Goal: Information Seeking & Learning: Learn about a topic

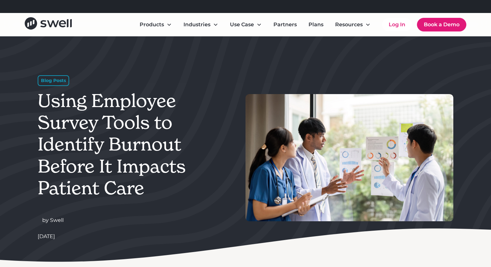
drag, startPoint x: 203, startPoint y: 7, endPoint x: 326, endPoint y: 13, distance: 122.2
click at [326, 13] on div "Refer a clinic, get $300! Learn More Products Online Reputation Management Pati…" at bounding box center [245, 18] width 491 height 36
